Goal: Information Seeking & Learning: Learn about a topic

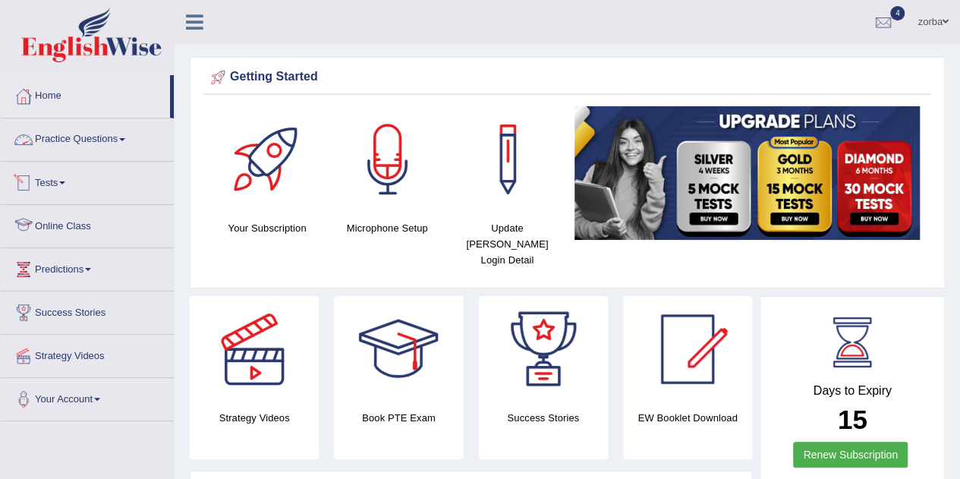
drag, startPoint x: 83, startPoint y: 136, endPoint x: 155, endPoint y: 151, distance: 72.9
click at [83, 136] on link "Practice Questions" at bounding box center [87, 137] width 173 height 38
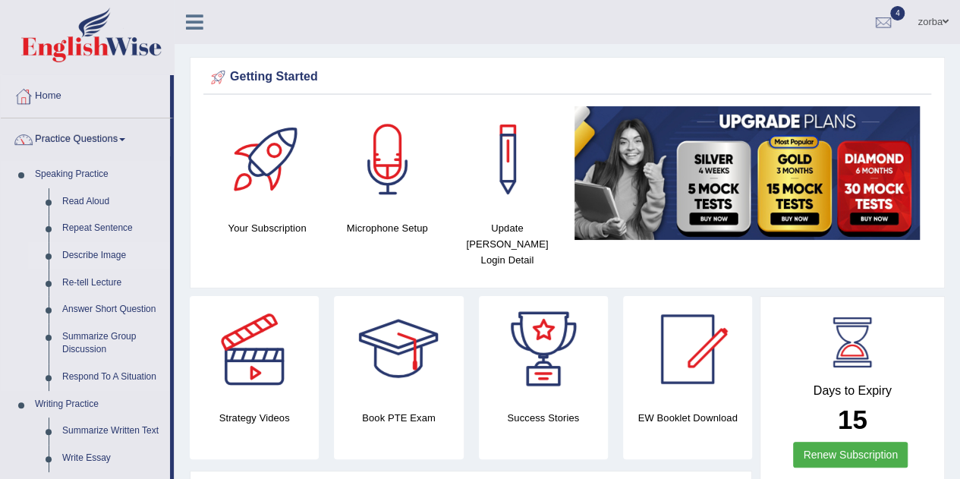
click at [105, 250] on link "Describe Image" at bounding box center [112, 255] width 115 height 27
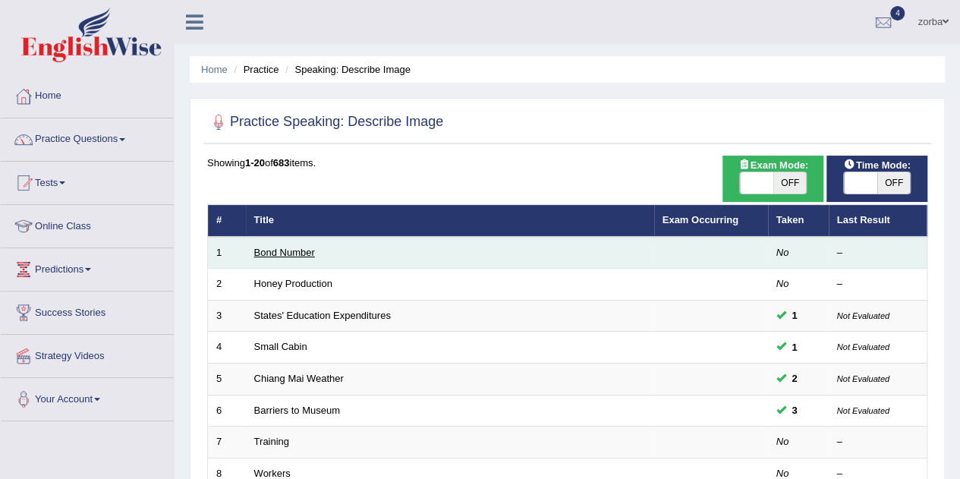
click at [307, 253] on link "Bond Number" at bounding box center [284, 252] width 61 height 11
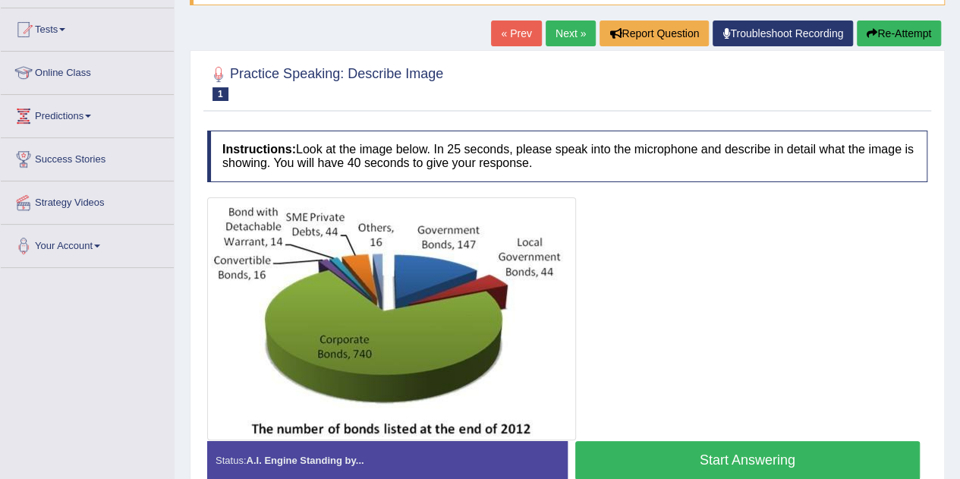
scroll to position [228, 0]
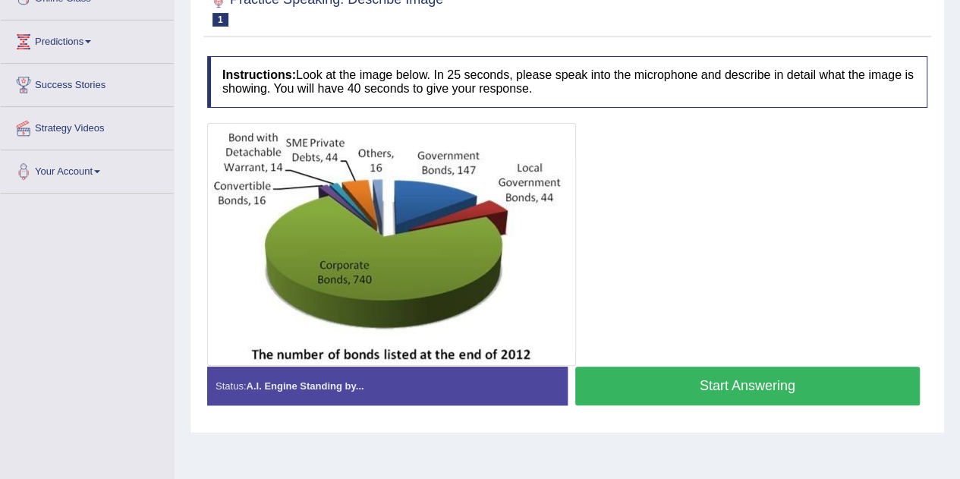
click at [728, 391] on button "Start Answering" at bounding box center [747, 385] width 345 height 39
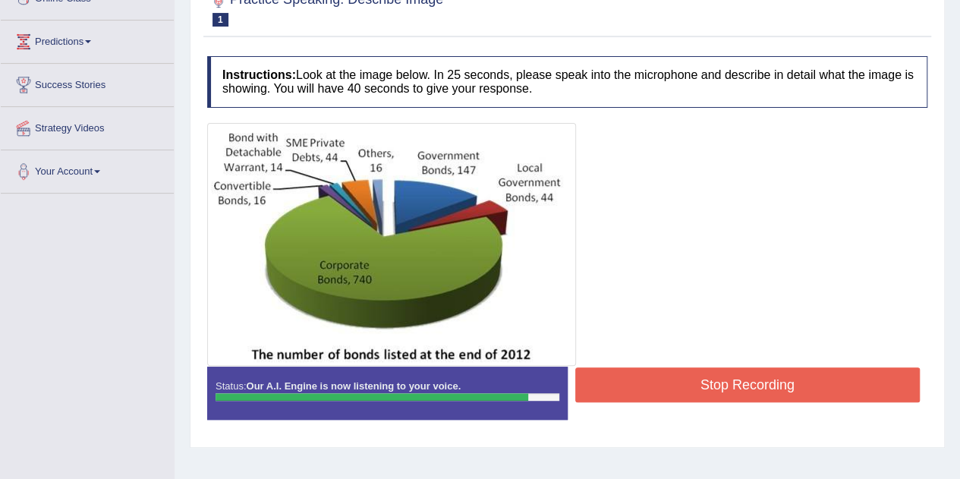
click at [731, 383] on button "Stop Recording" at bounding box center [747, 384] width 345 height 35
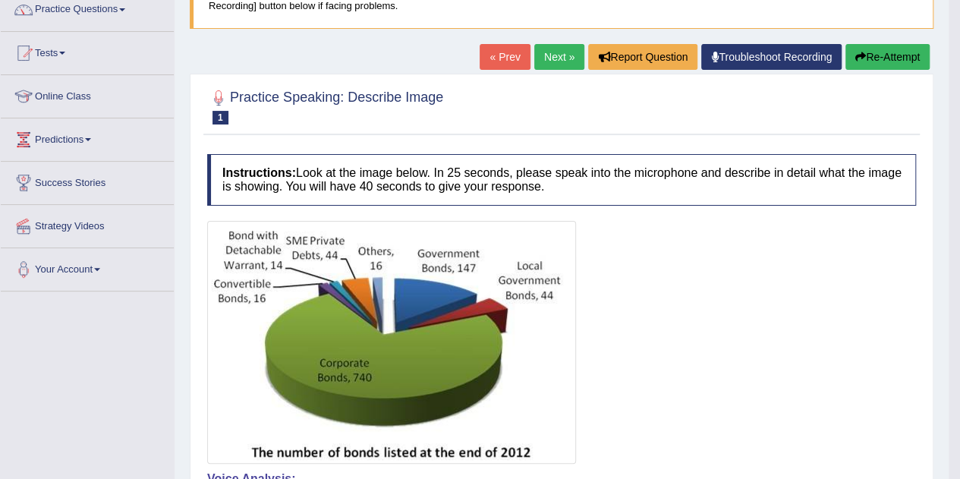
scroll to position [76, 0]
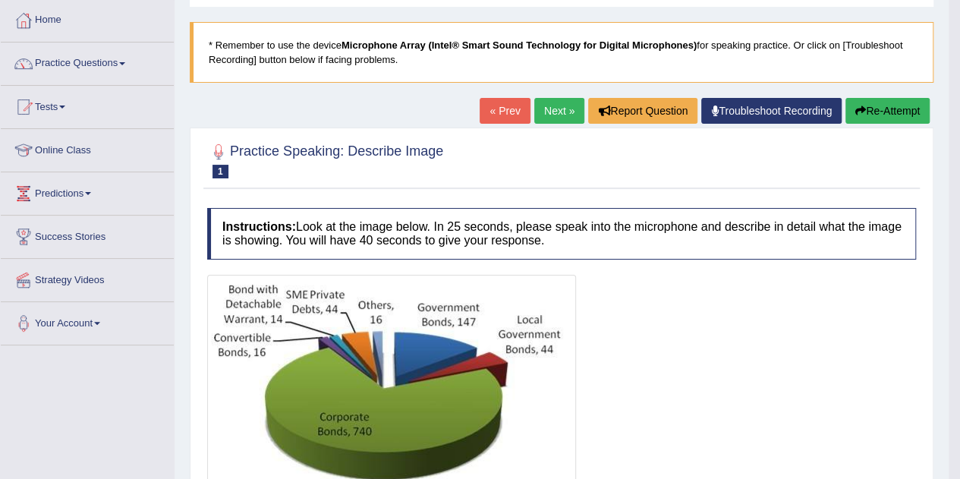
click at [898, 101] on button "Re-Attempt" at bounding box center [887, 111] width 84 height 26
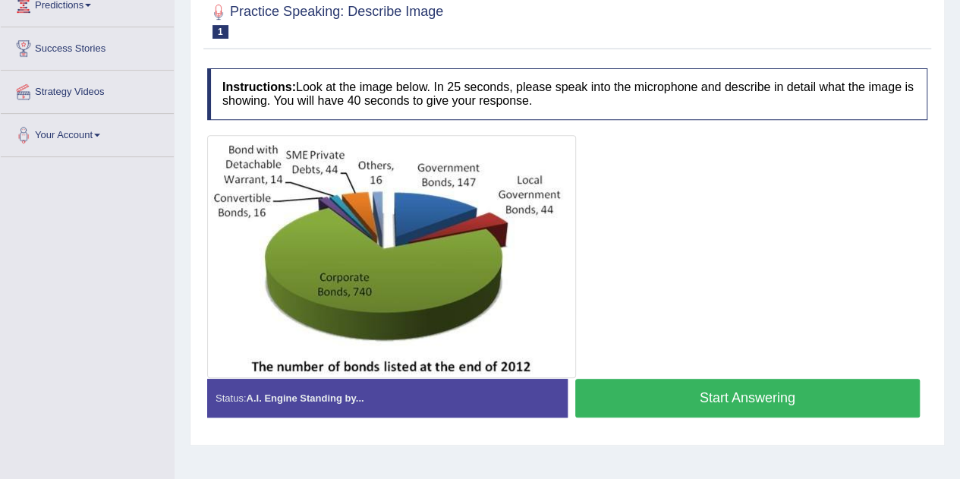
click at [719, 394] on button "Start Answering" at bounding box center [747, 398] width 345 height 39
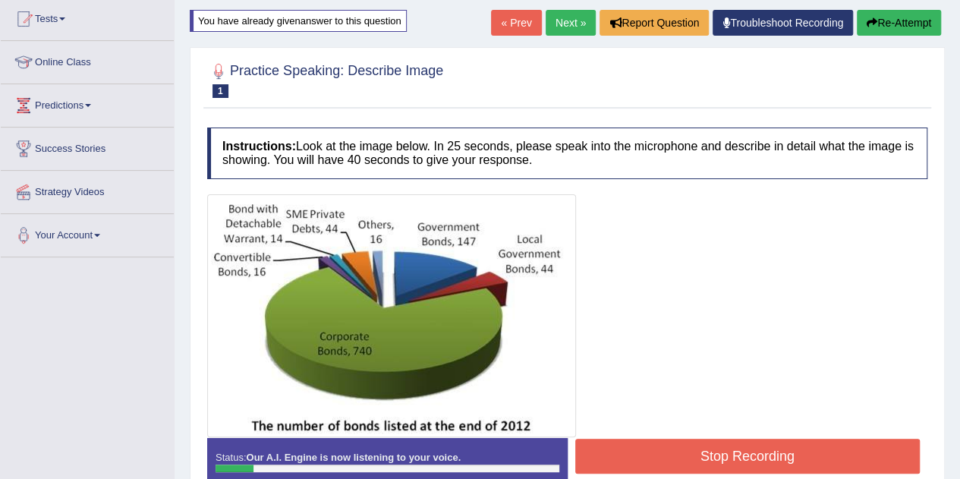
scroll to position [188, 0]
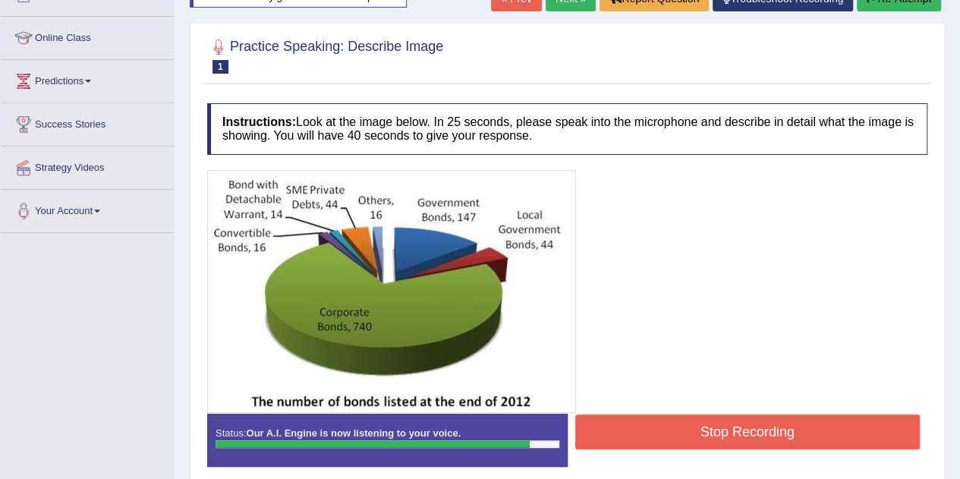
click at [712, 429] on button "Stop Recording" at bounding box center [747, 431] width 345 height 35
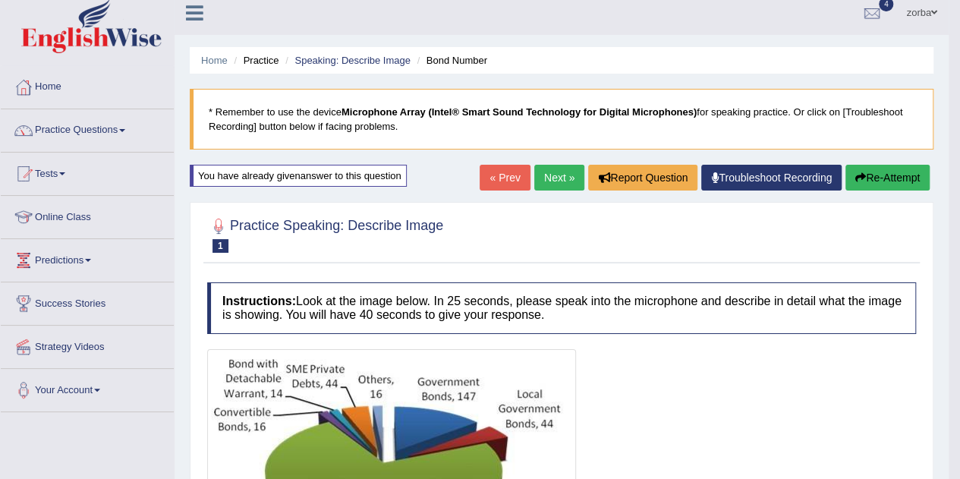
scroll to position [0, 0]
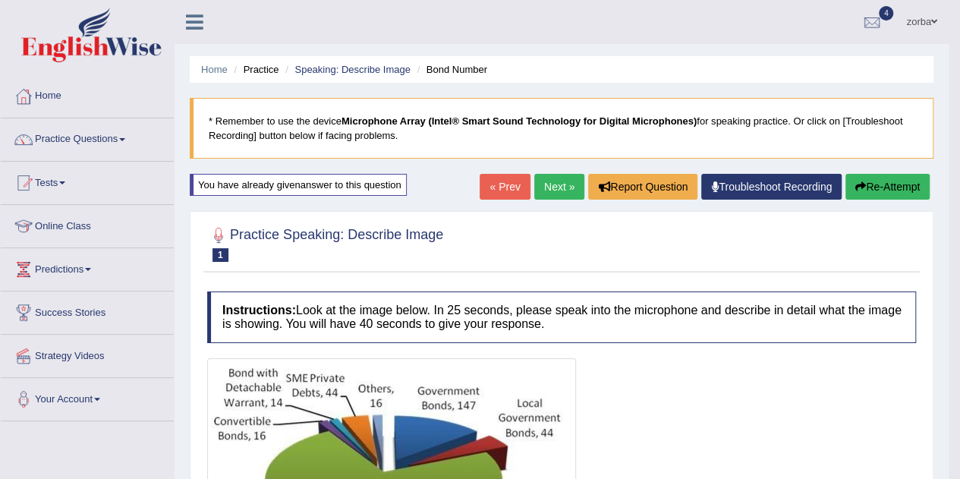
click at [552, 181] on link "Next »" at bounding box center [559, 187] width 50 height 26
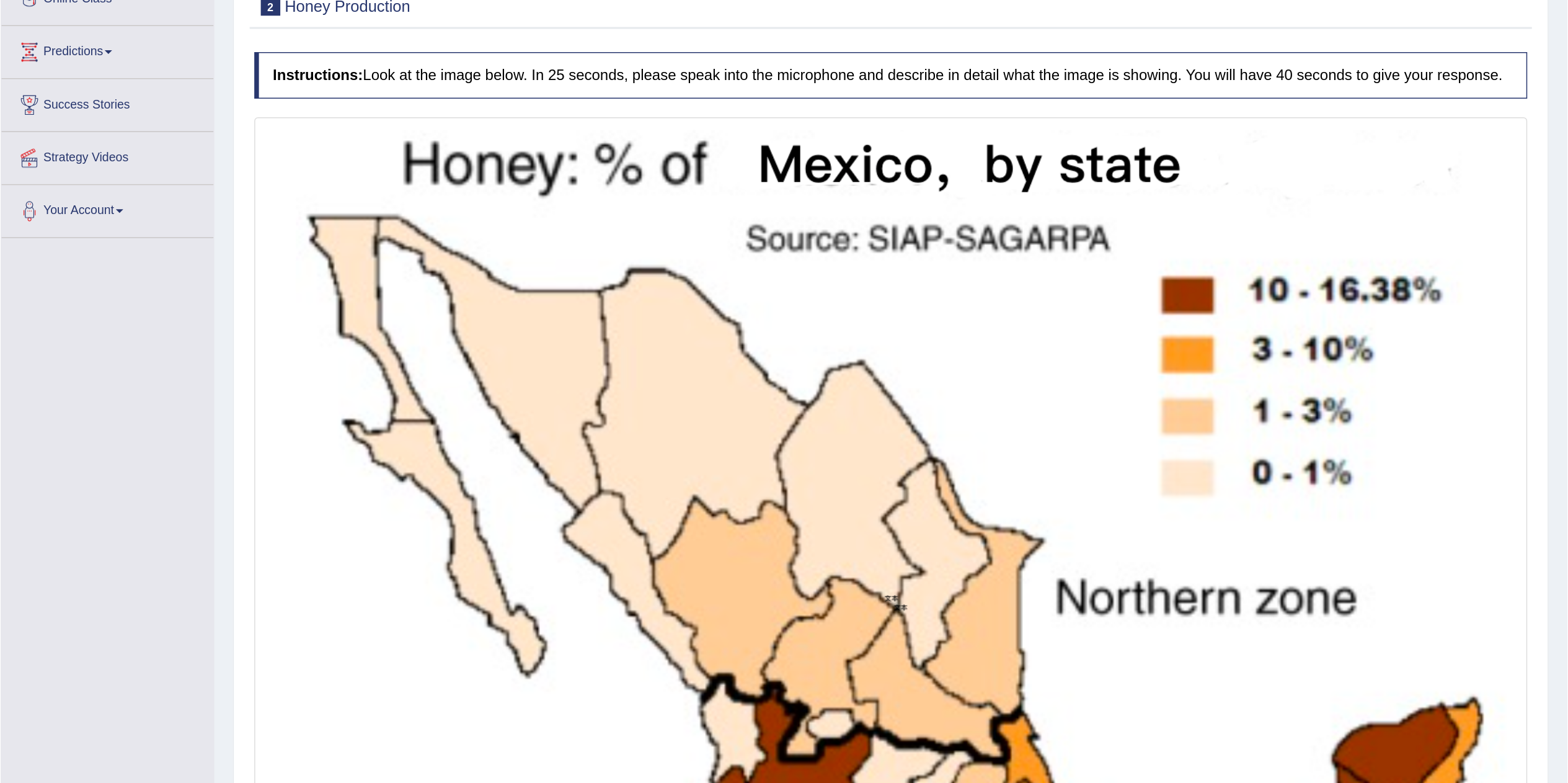
scroll to position [186, 0]
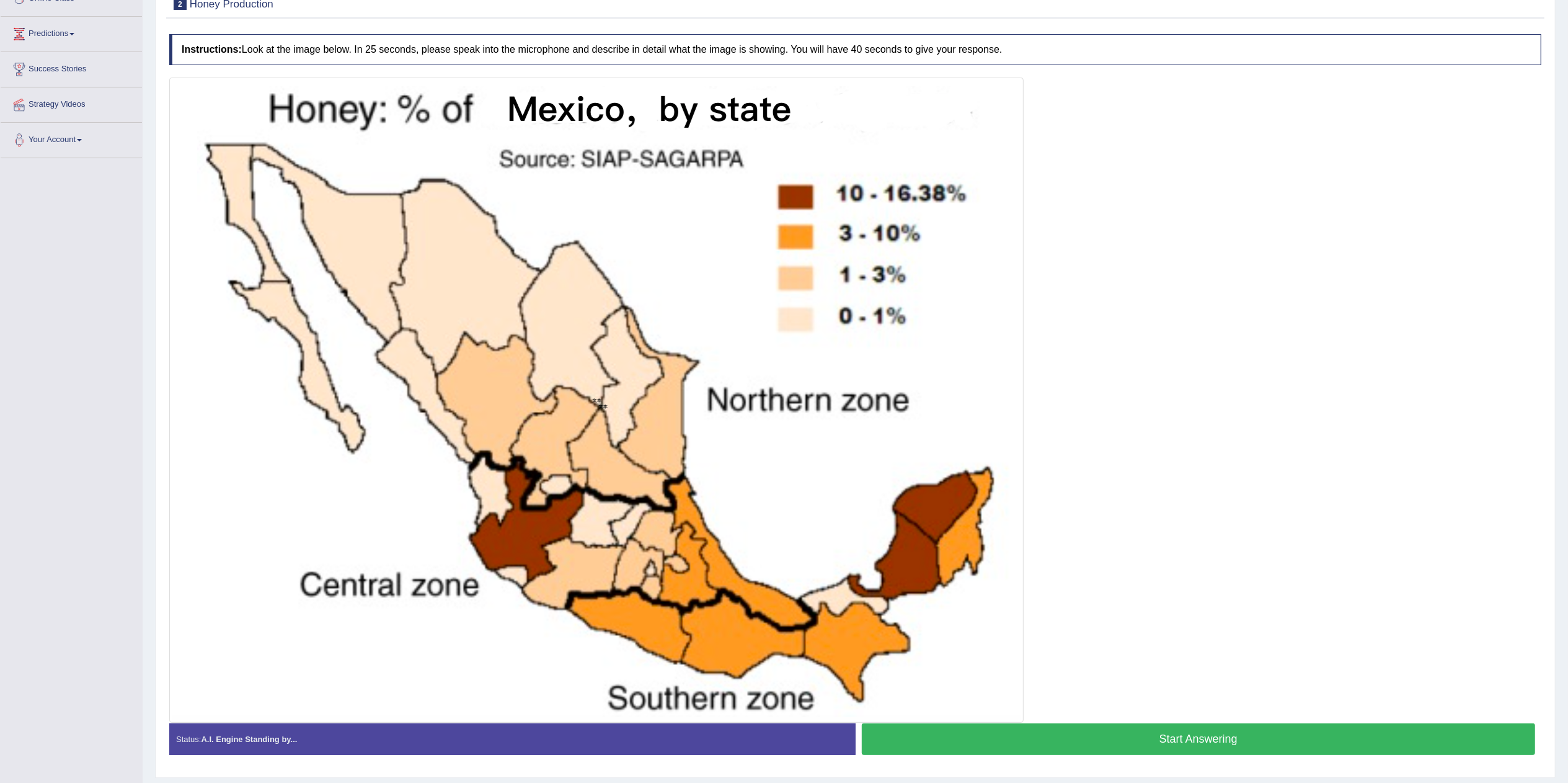
click at [784, 391] on div at bounding box center [855, 400] width 1372 height 645
click at [784, 391] on button "Start Answering" at bounding box center [1199, 739] width 674 height 32
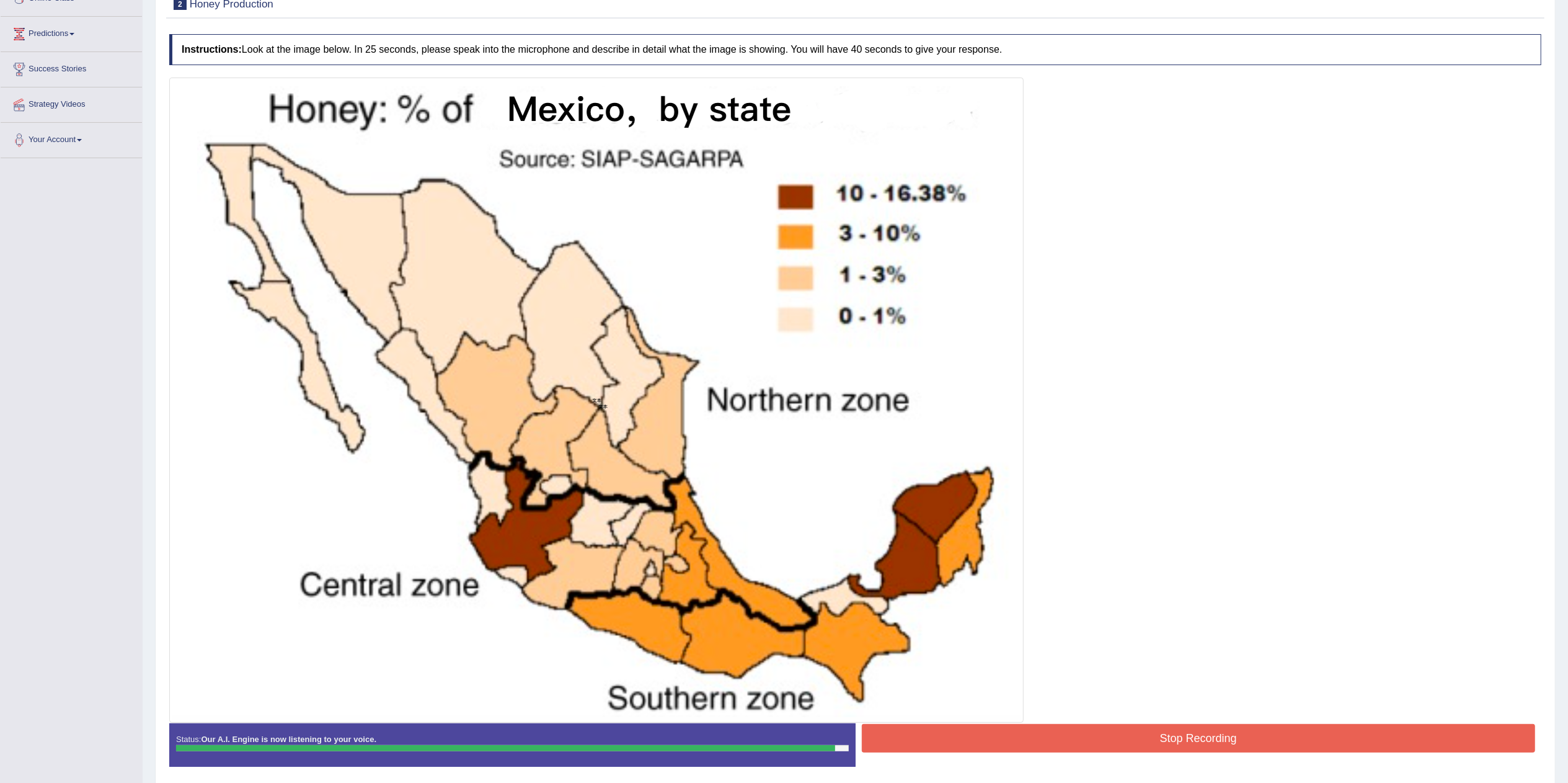
drag, startPoint x: 1203, startPoint y: 750, endPoint x: 1199, endPoint y: 744, distance: 7.2
click at [784, 391] on button "Stop Recording" at bounding box center [1199, 737] width 674 height 29
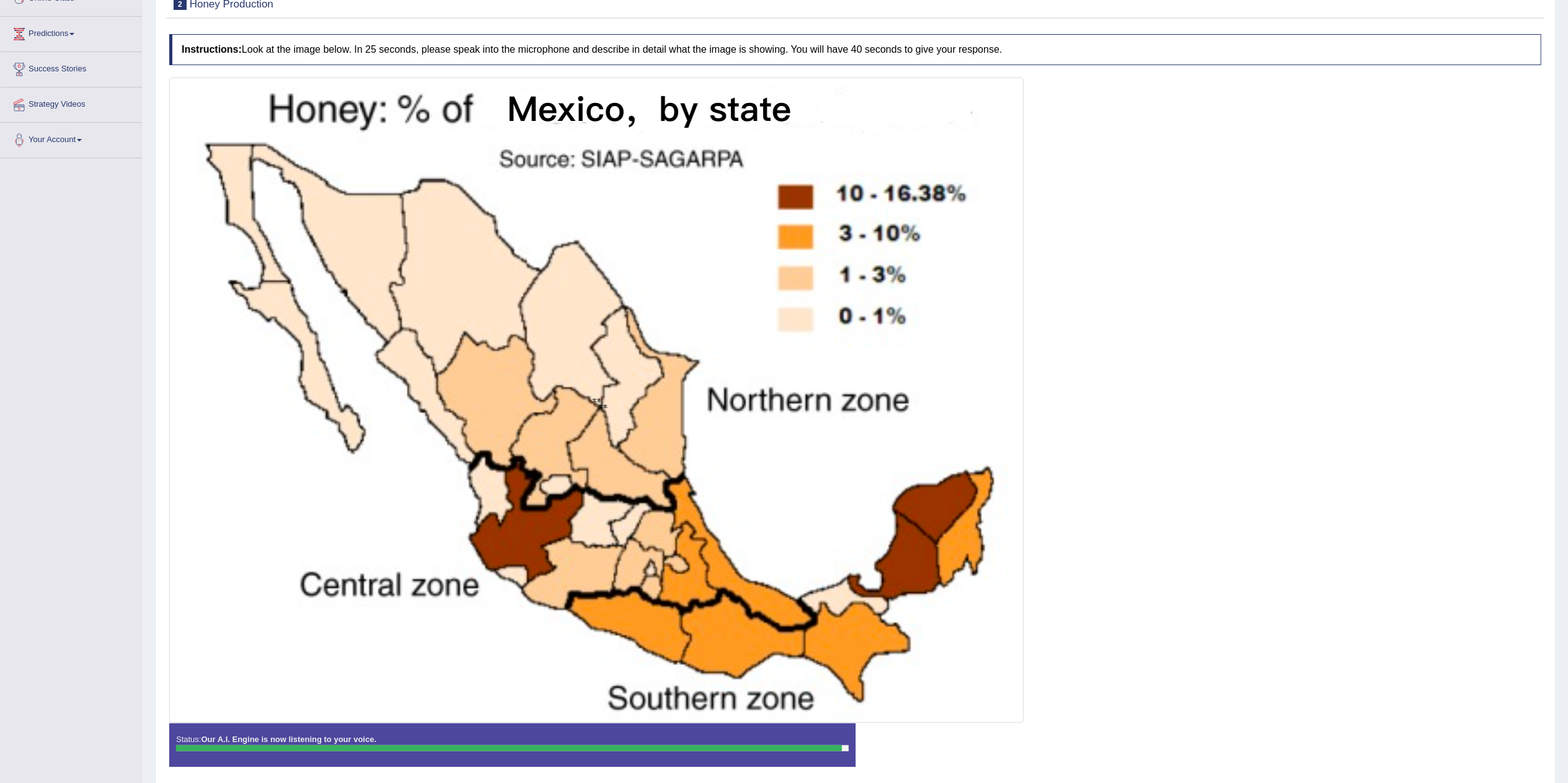
click at [784, 391] on div "Instructions: Look at the image below. In 25 seconds, please speak into the mic…" at bounding box center [855, 405] width 1378 height 754
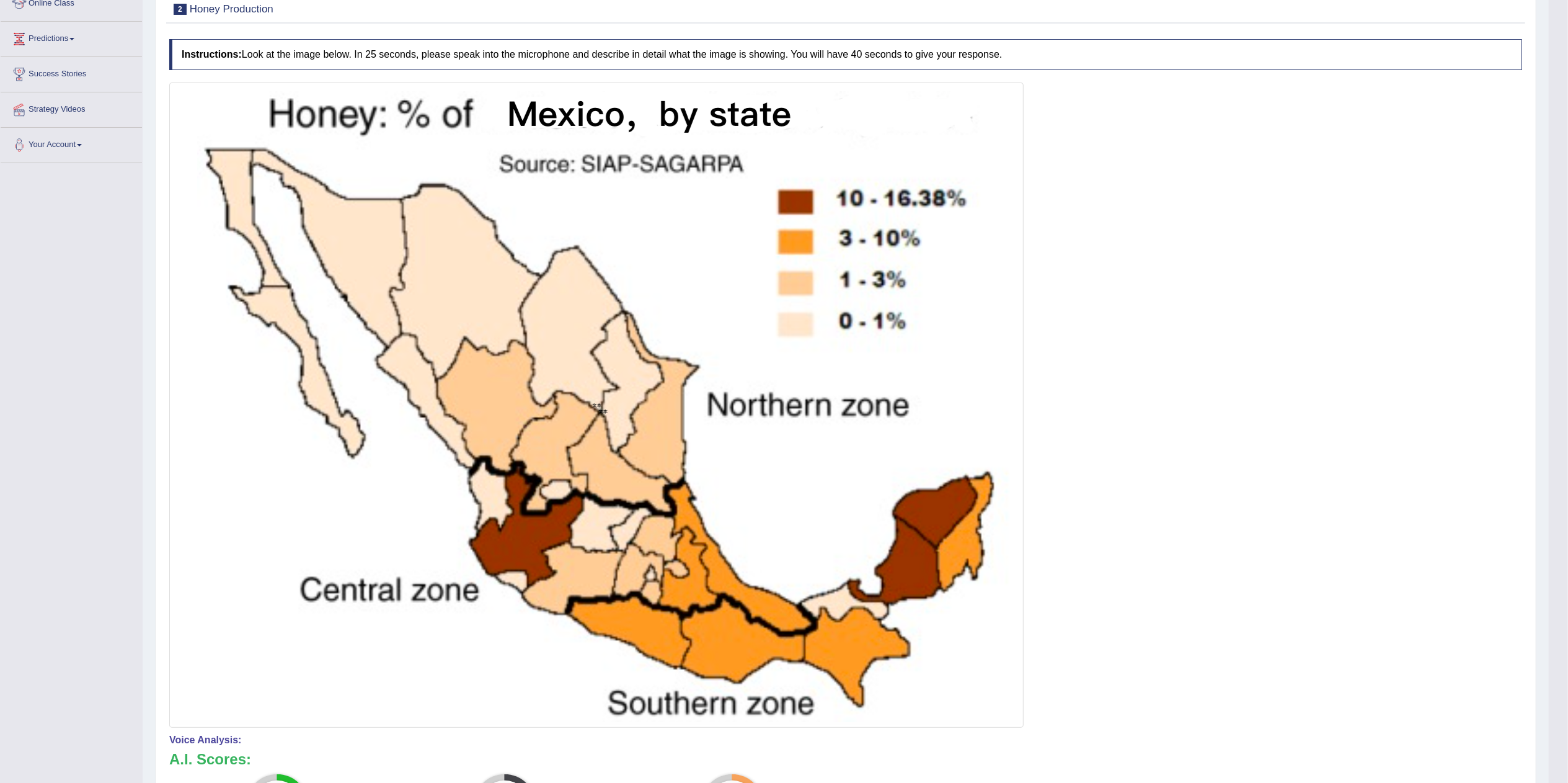
scroll to position [309, 0]
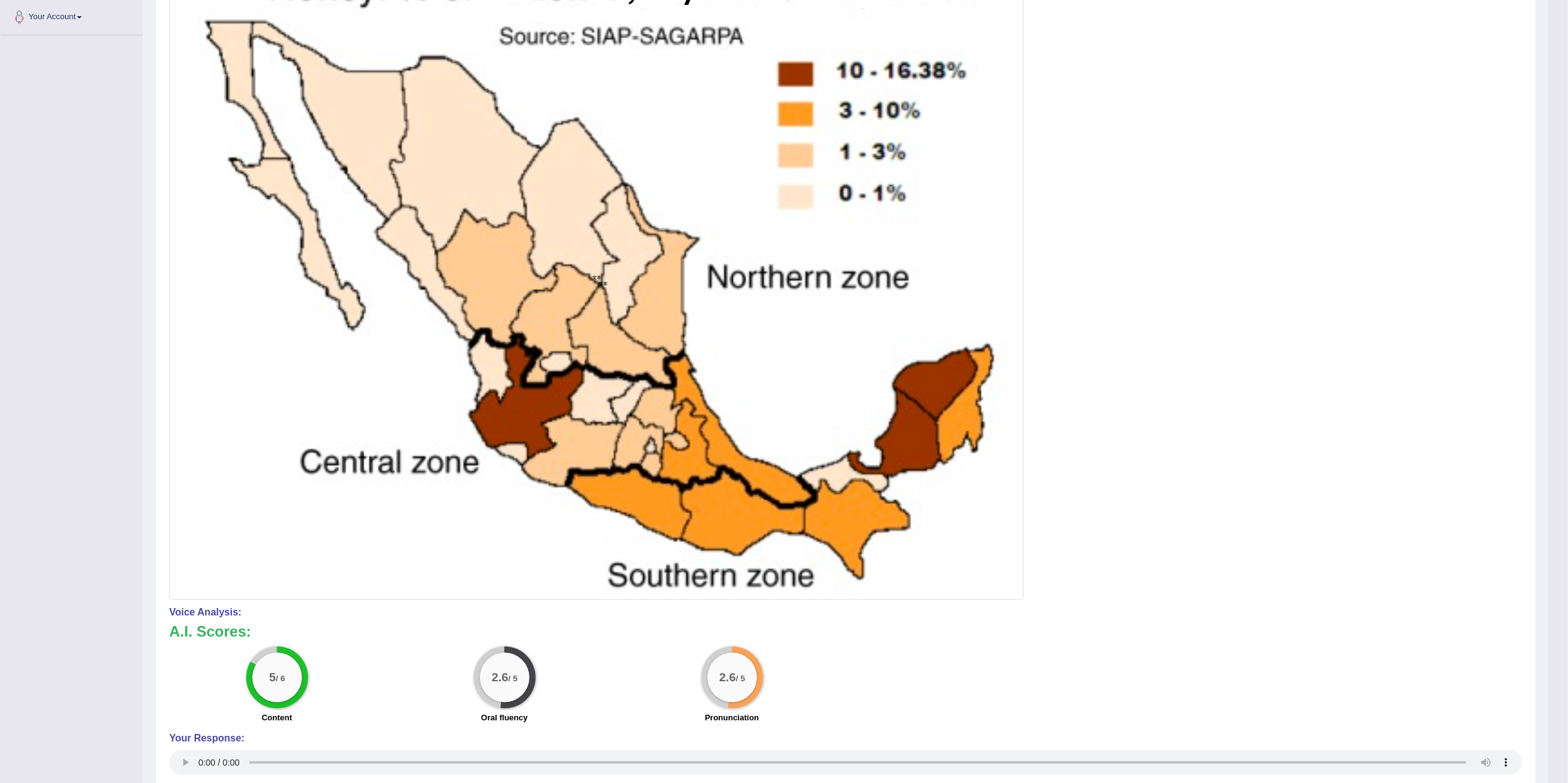
click at [754, 194] on img at bounding box center [596, 277] width 848 height 639
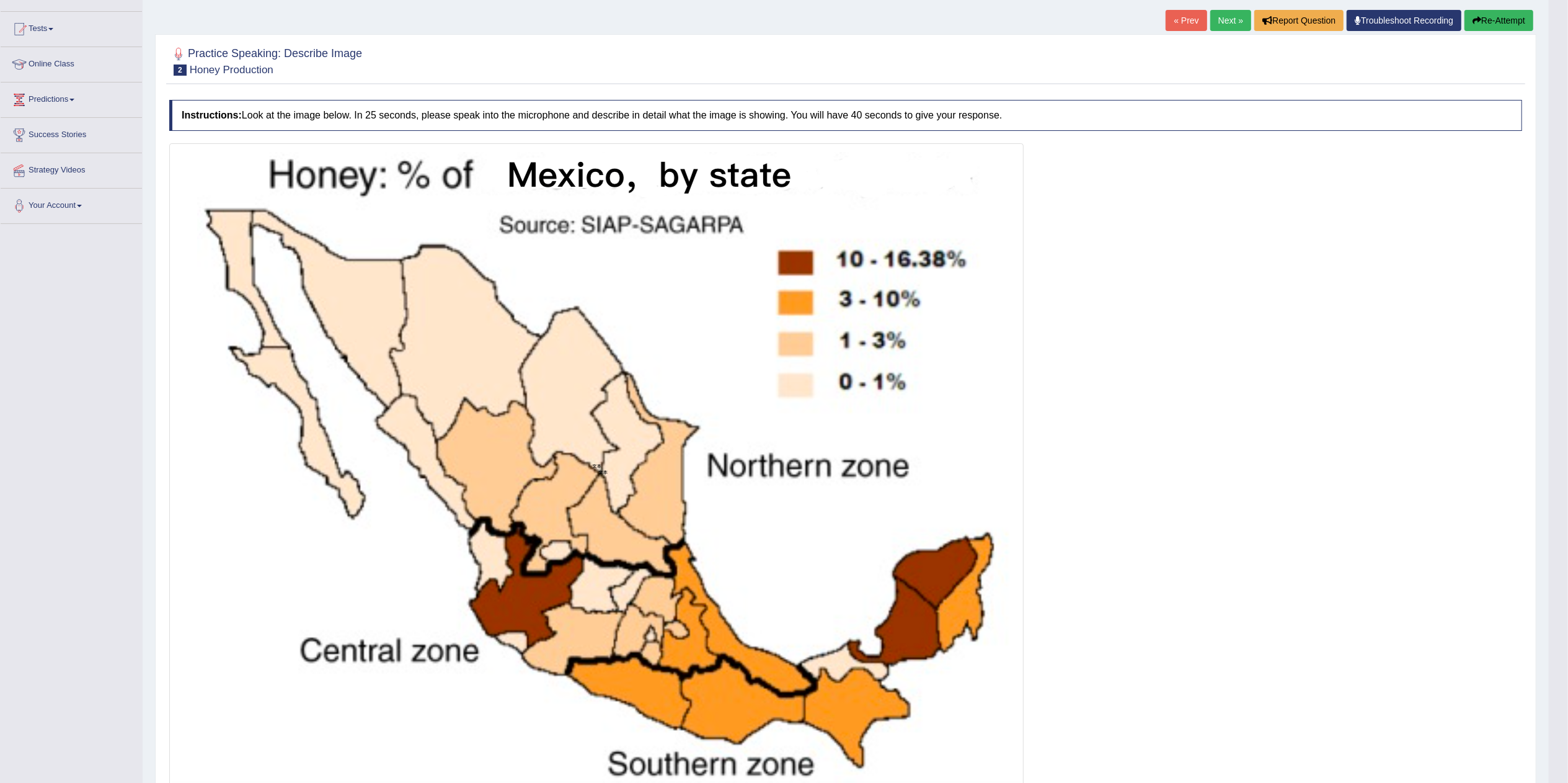
scroll to position [124, 0]
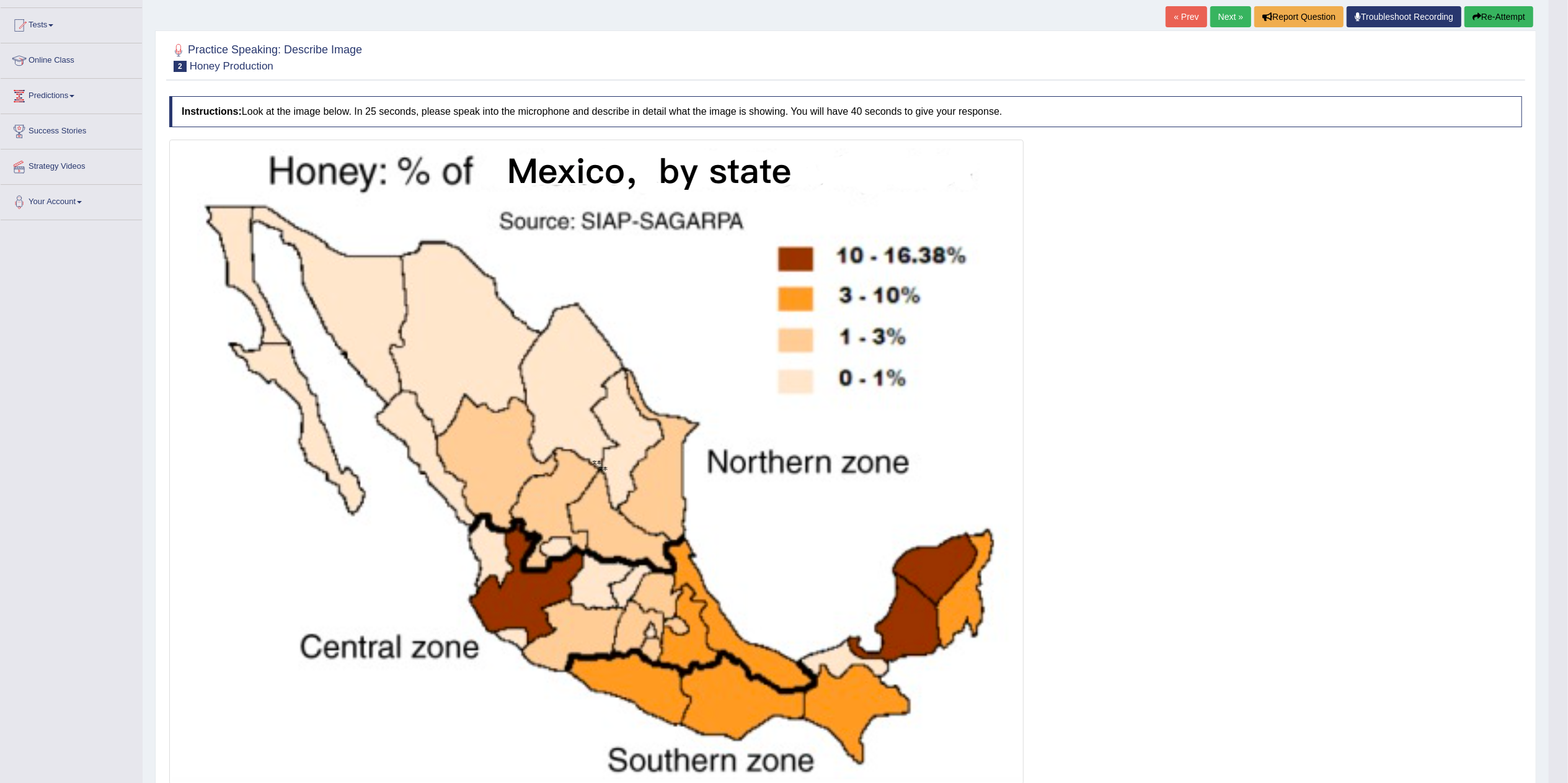
click at [784, 21] on button "Re-Attempt" at bounding box center [1499, 17] width 69 height 21
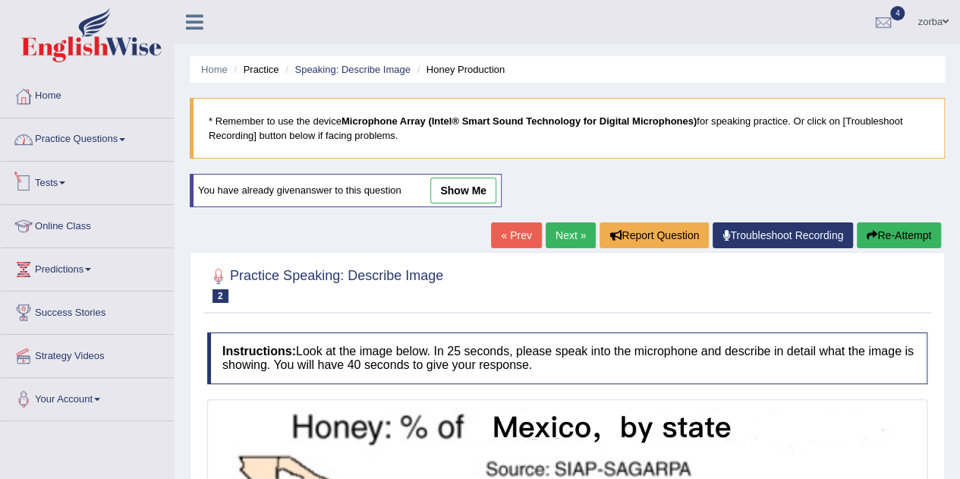
drag, startPoint x: 99, startPoint y: 139, endPoint x: 112, endPoint y: 144, distance: 14.7
click at [99, 139] on link "Practice Questions" at bounding box center [87, 137] width 173 height 38
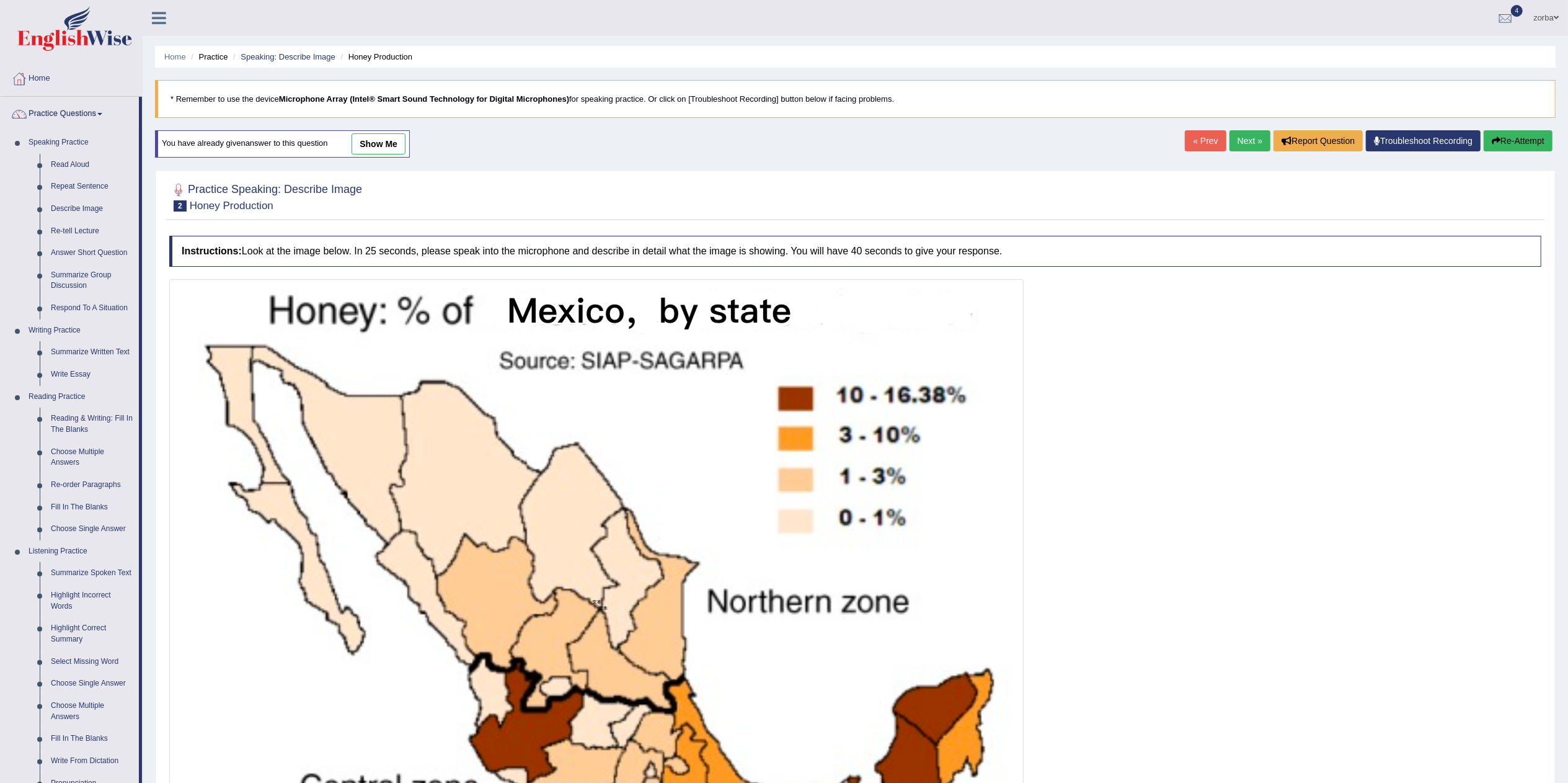
click at [365, 145] on link "show me" at bounding box center [378, 144] width 54 height 21
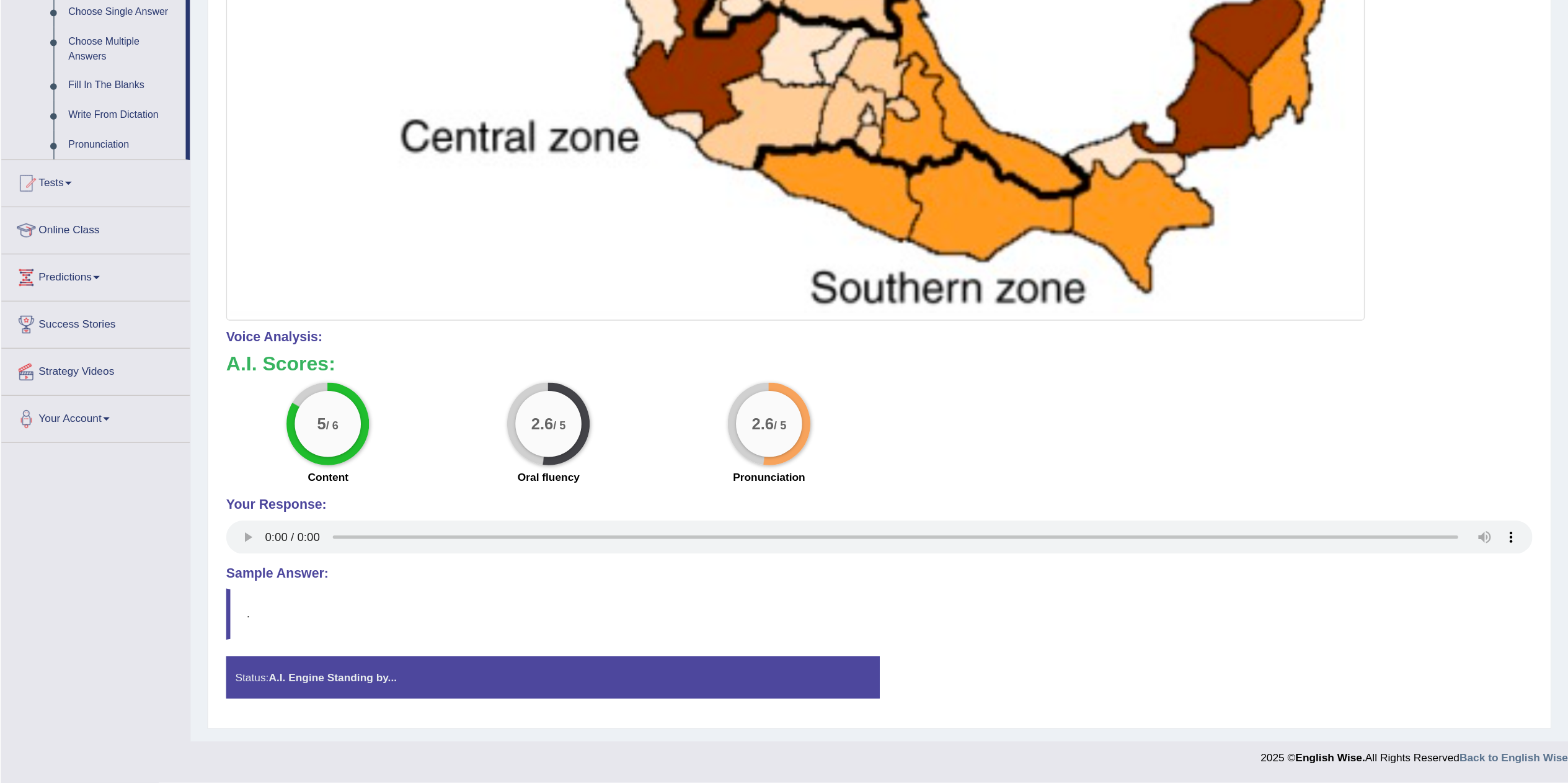
scroll to position [482, 0]
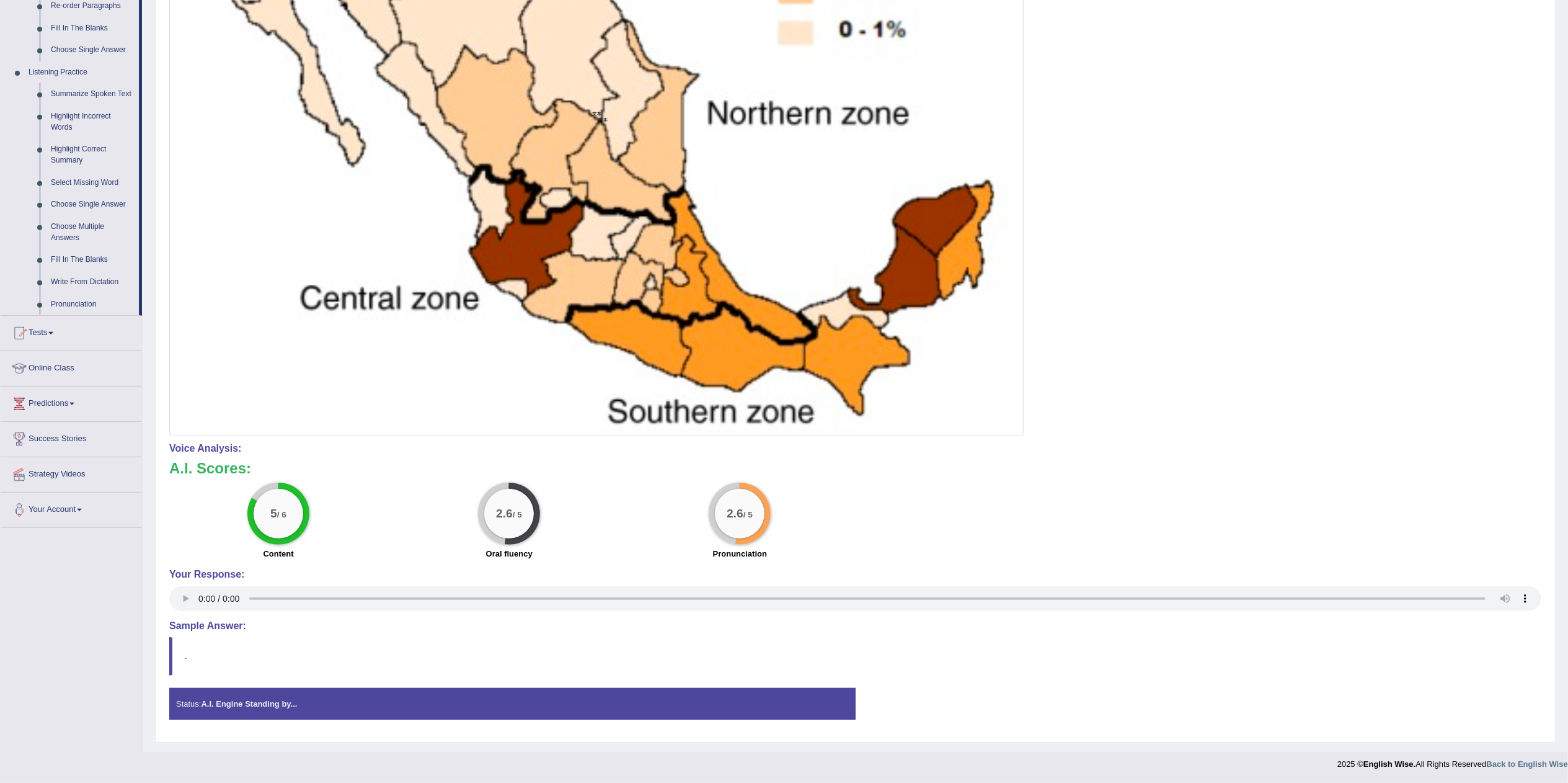
click at [983, 439] on div "Instructions: Look at the image below. In 25 seconds, please speak into the mic…" at bounding box center [855, 239] width 1378 height 994
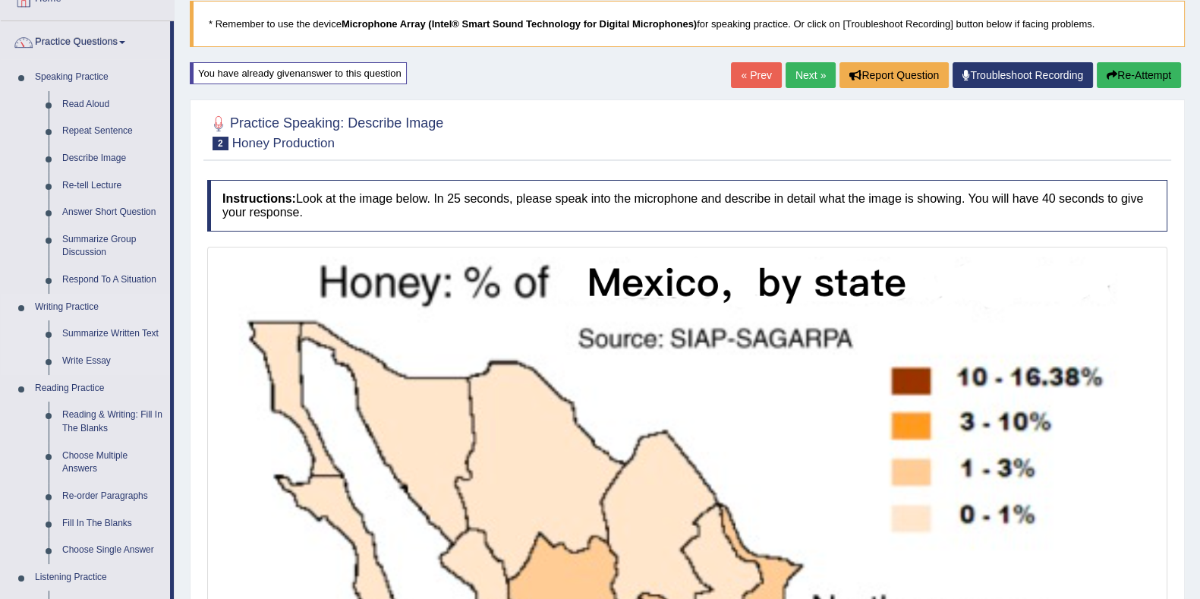
scroll to position [58, 0]
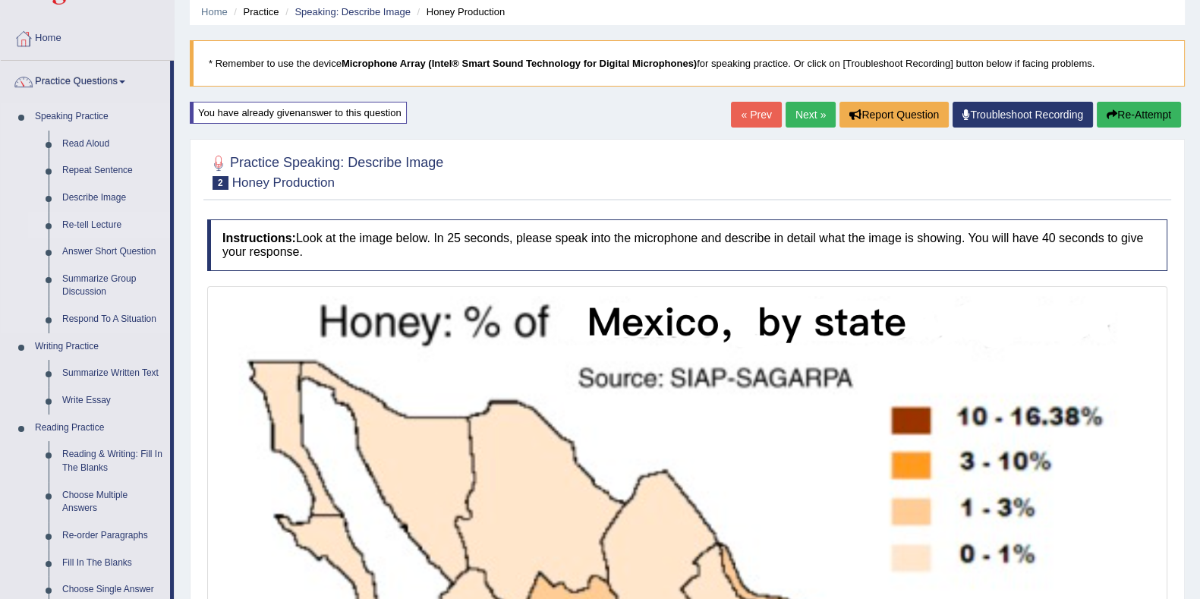
click at [108, 221] on link "Re-tell Lecture" at bounding box center [112, 225] width 115 height 27
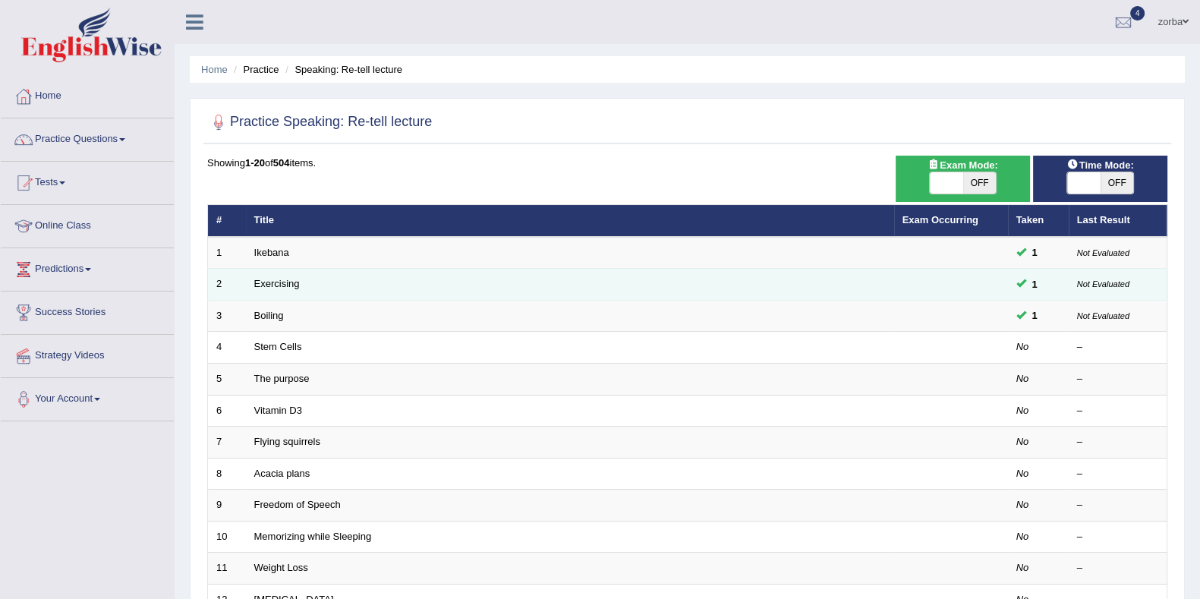
click at [510, 273] on td "Exercising" at bounding box center [570, 285] width 648 height 32
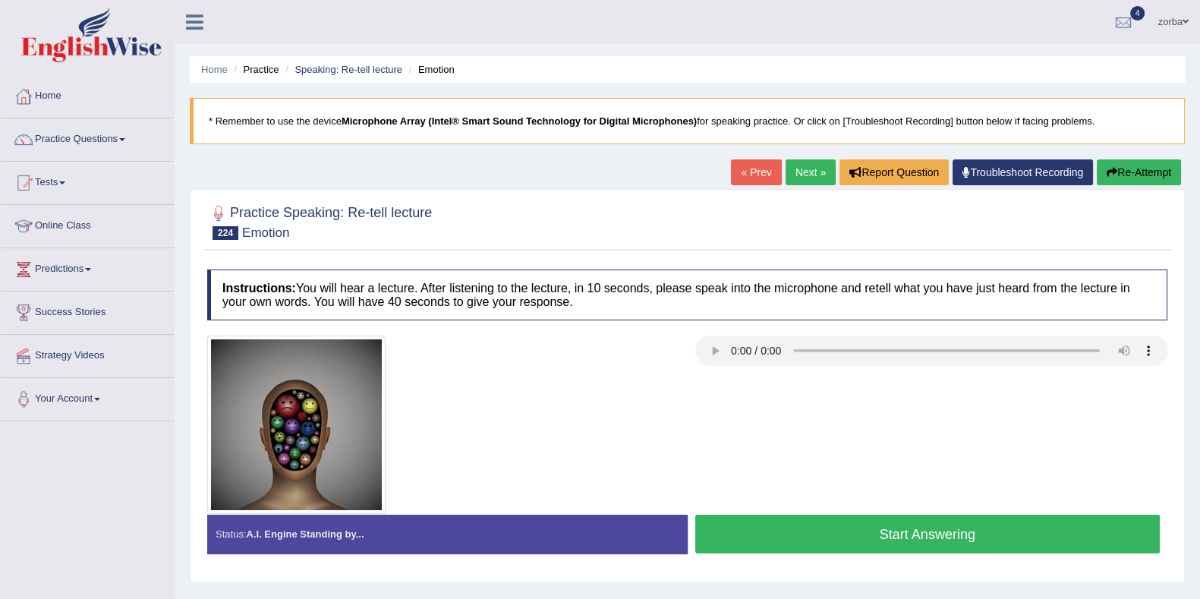
click at [776, 527] on button "Start Answering" at bounding box center [927, 533] width 465 height 39
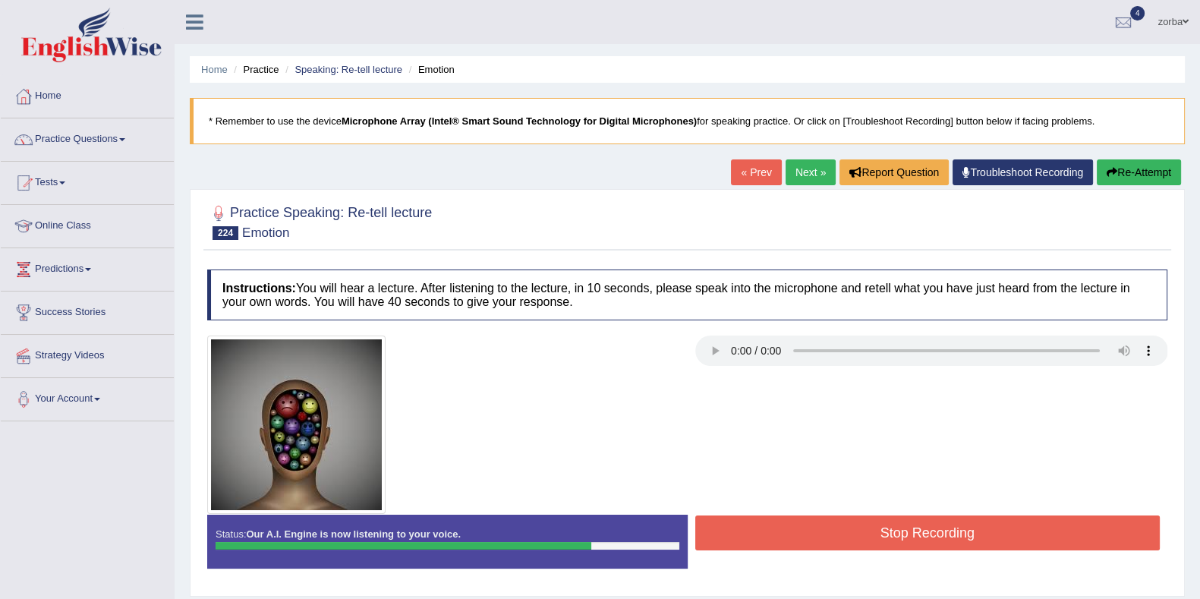
drag, startPoint x: 899, startPoint y: 532, endPoint x: 904, endPoint y: 540, distance: 9.5
click at [899, 532] on button "Stop Recording" at bounding box center [927, 532] width 465 height 35
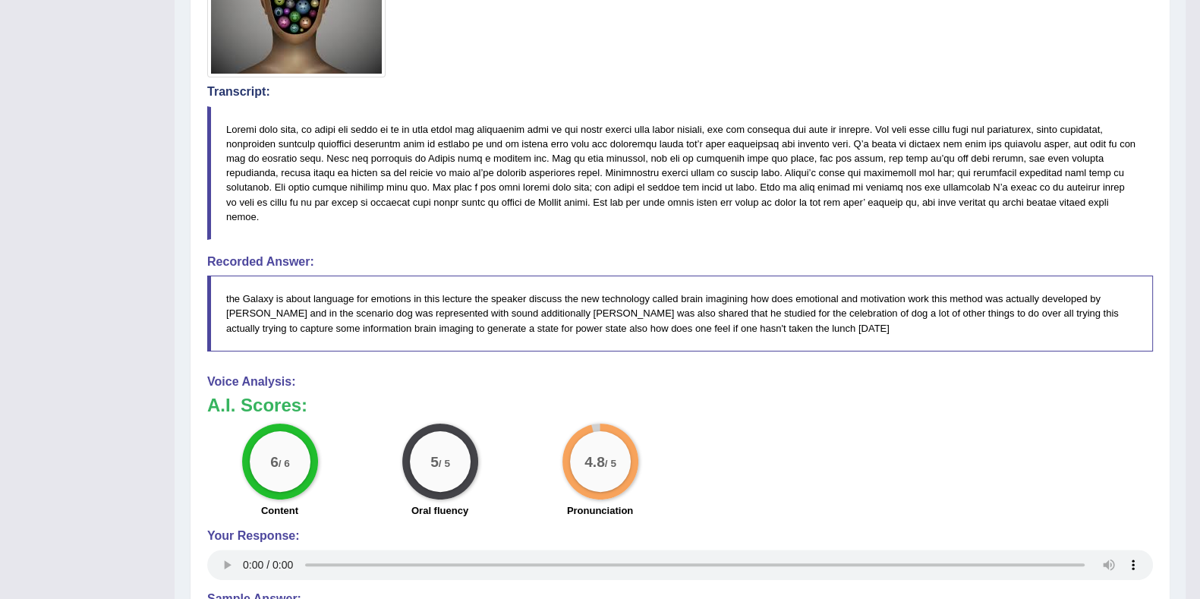
scroll to position [474, 0]
